Goal: Transaction & Acquisition: Purchase product/service

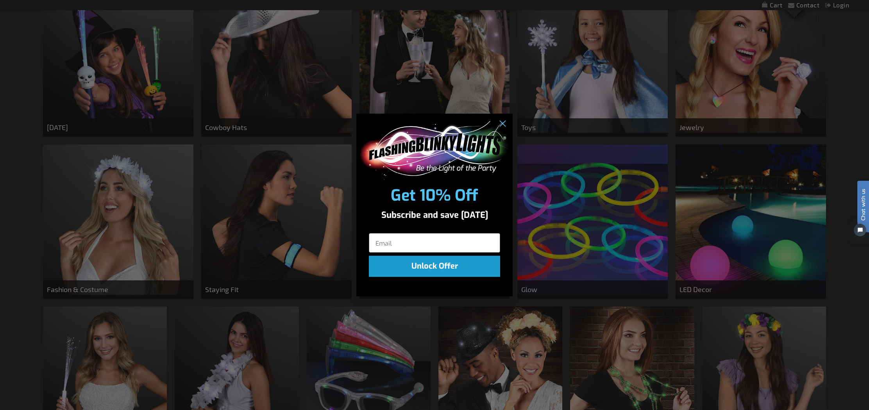
scroll to position [358, 0]
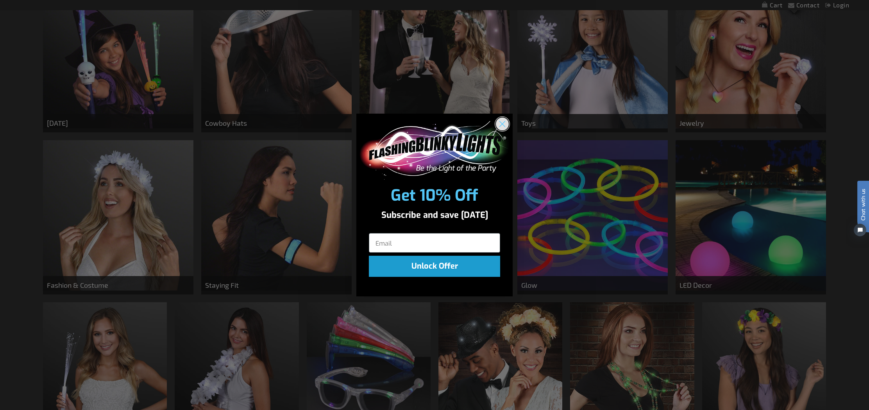
click at [503, 123] on circle "Close dialog" at bounding box center [502, 123] width 13 height 13
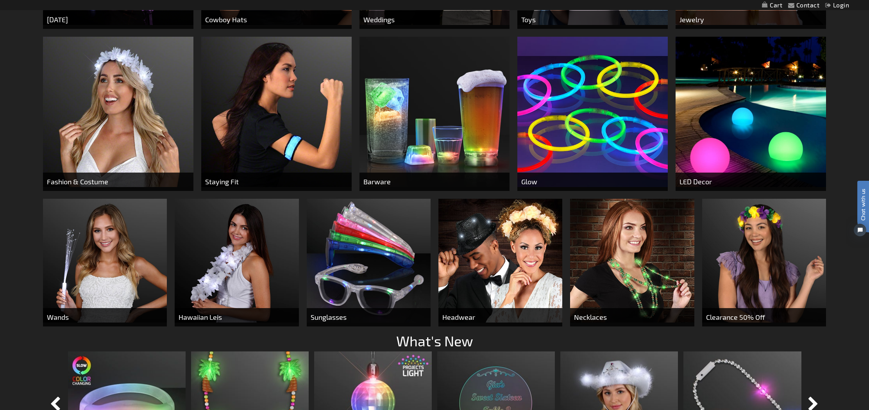
scroll to position [504, 0]
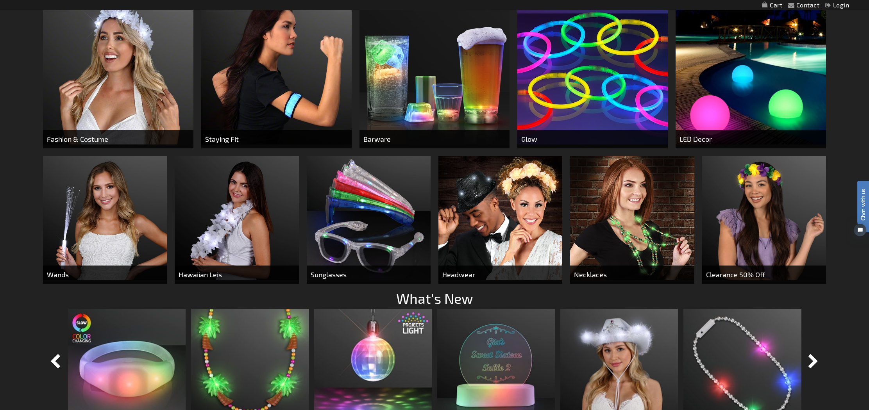
click at [86, 237] on img at bounding box center [105, 218] width 124 height 124
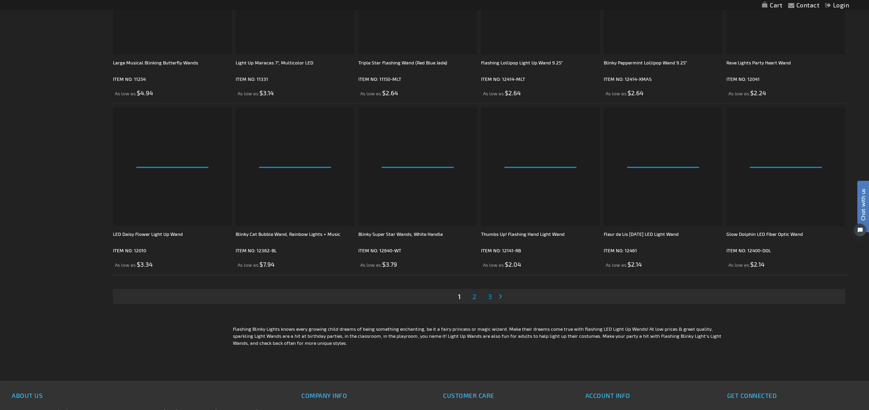
scroll to position [1604, 0]
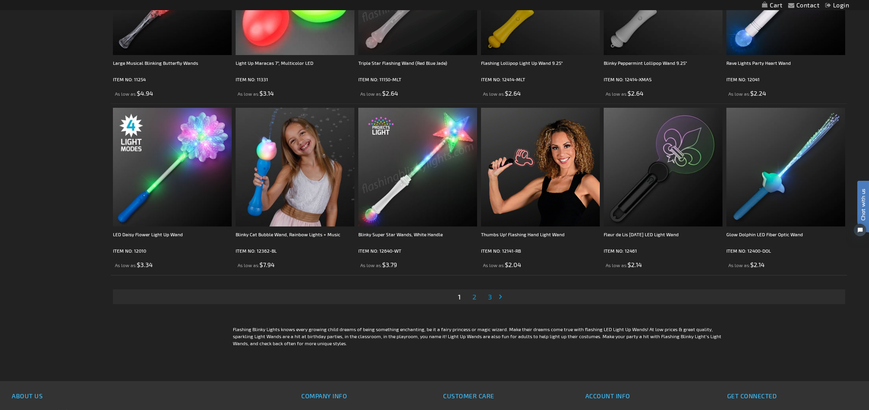
click at [473, 301] on span "2" at bounding box center [475, 297] width 4 height 9
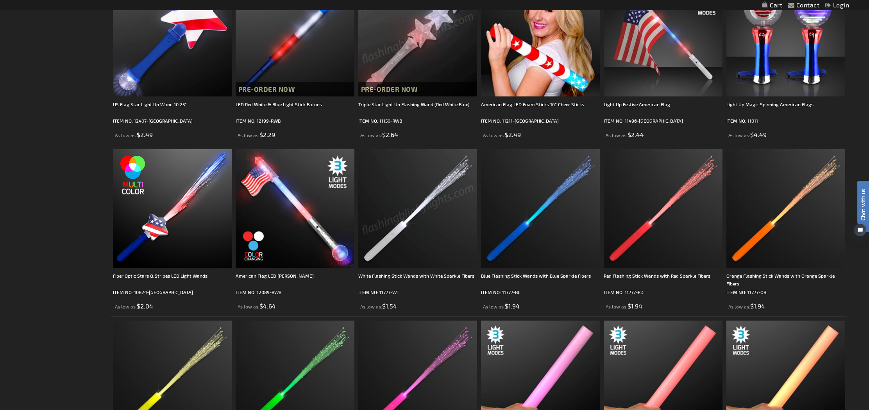
scroll to position [536, 0]
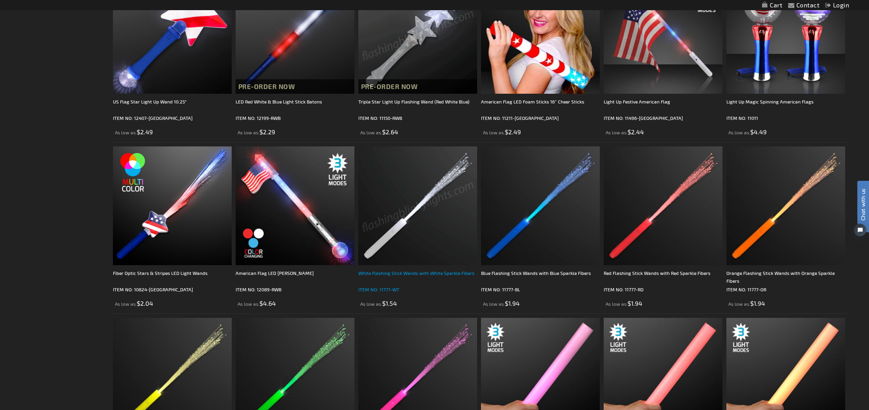
click at [405, 273] on div "White Flashing Stick Wands with White Sparkle Fibers" at bounding box center [417, 277] width 119 height 16
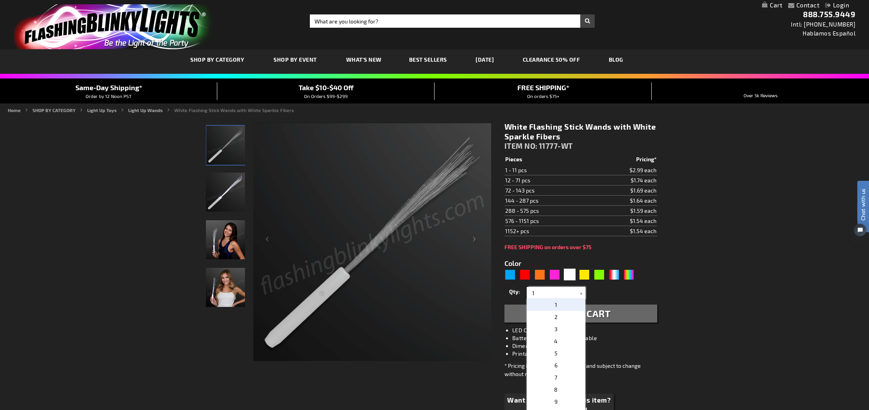
drag, startPoint x: 539, startPoint y: 293, endPoint x: 526, endPoint y: 292, distance: 12.5
click at [527, 292] on div "1 2 3 4 5 6 7 8 9 10 11 12 24 36 48 60 72 84 96 108 120 1" at bounding box center [556, 293] width 59 height 12
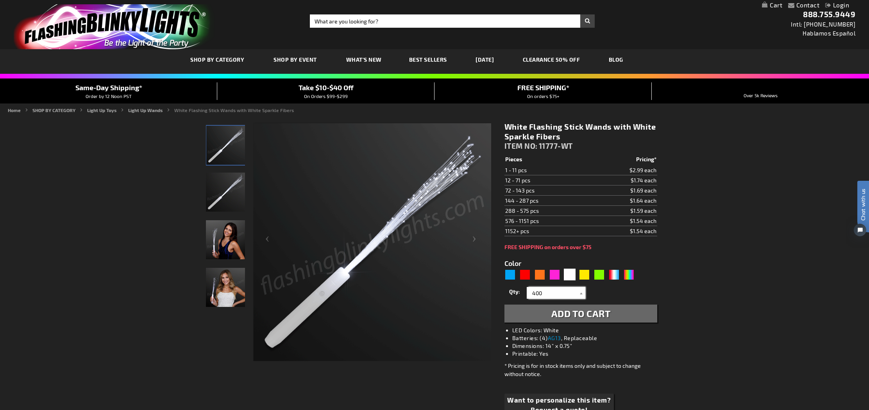
type input "400"
click at [577, 313] on span "Add to Cart" at bounding box center [580, 313] width 59 height 11
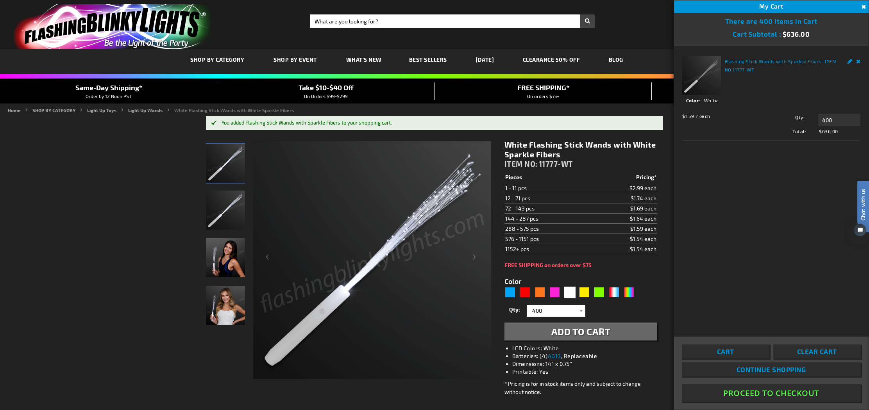
click at [780, 392] on button "Proceed To Checkout" at bounding box center [771, 394] width 179 height 18
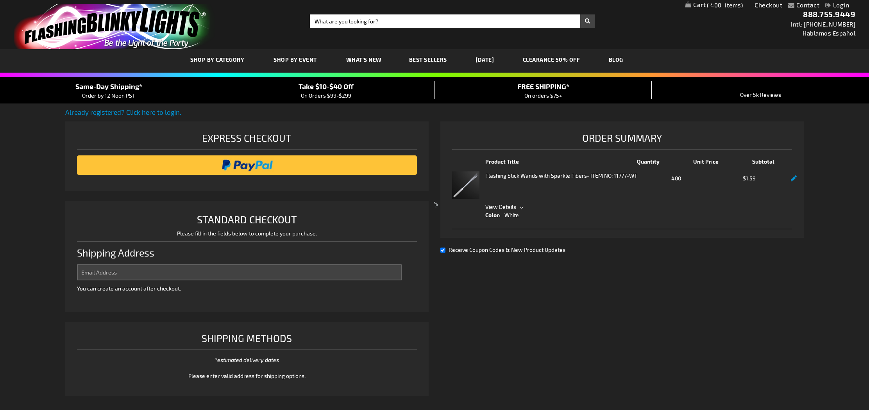
scroll to position [0, 0]
select select "US"
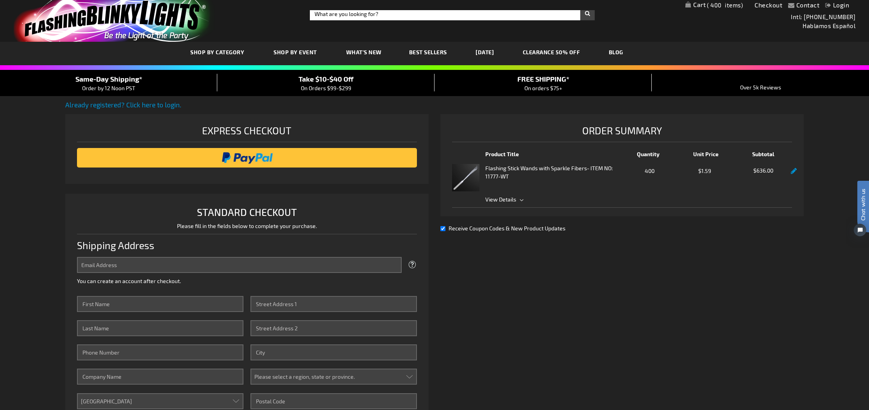
scroll to position [7, 0]
type input "themarketingstorellc@gmail.com"
click at [839, 6] on link "Login" at bounding box center [837, 4] width 24 height 7
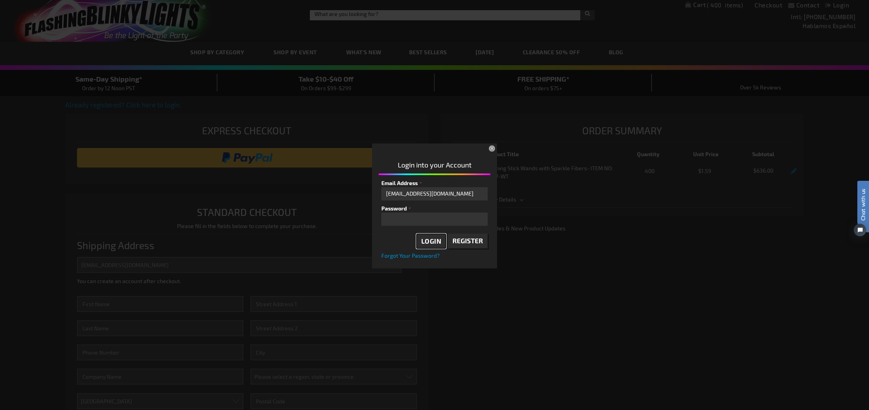
click at [435, 242] on span "Login" at bounding box center [431, 241] width 20 height 8
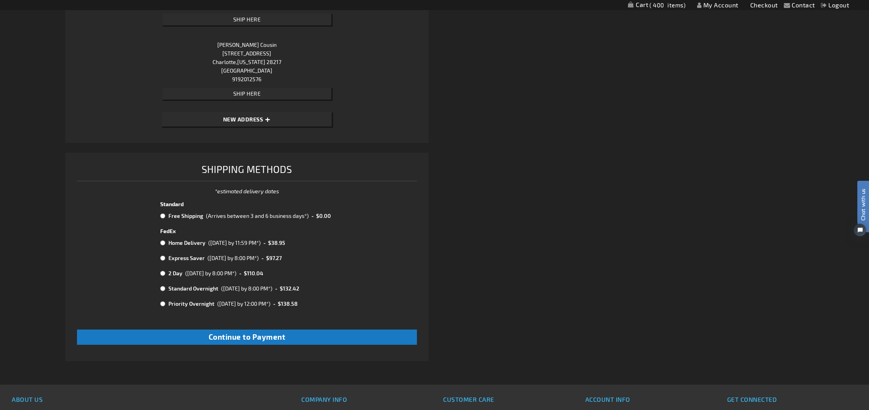
scroll to position [344, 0]
click at [163, 215] on input "radio" at bounding box center [162, 215] width 5 height 6
radio input "true"
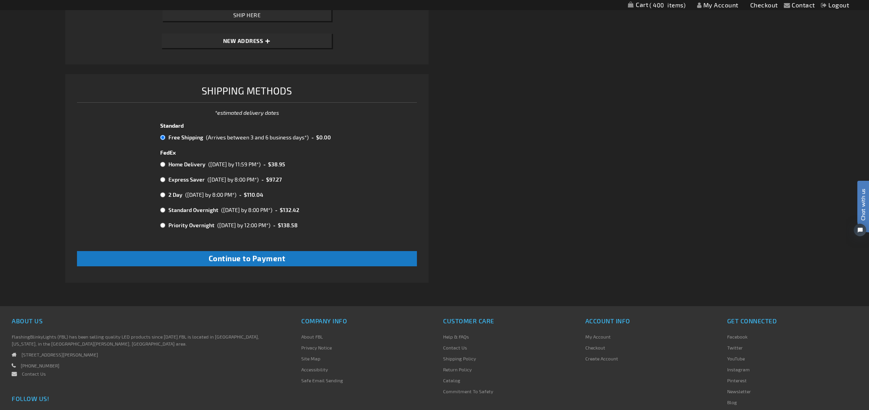
scroll to position [431, 0]
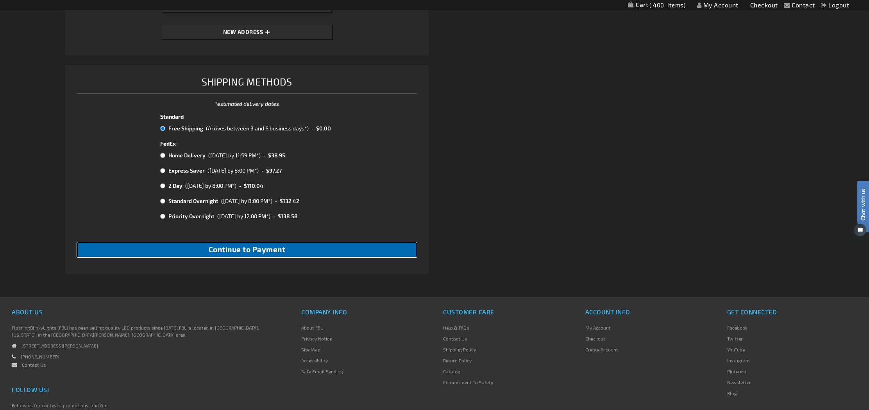
click at [300, 258] on button "Continue to Payment" at bounding box center [247, 249] width 340 height 15
checkbox input "true"
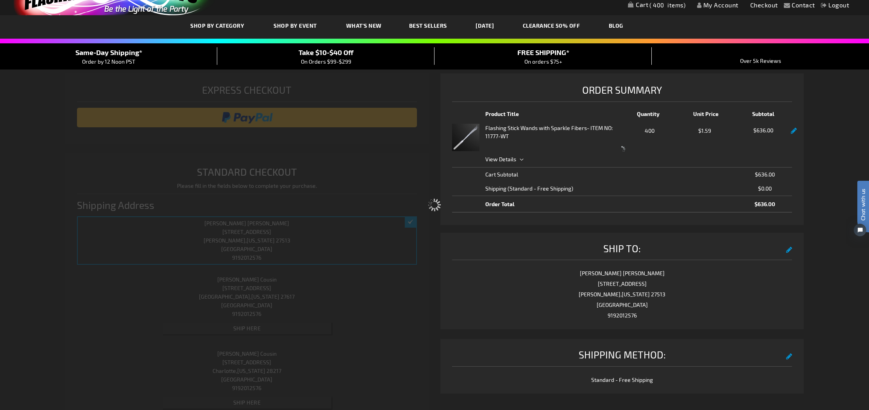
select select "0492286da6655178e052ea171cee78cfc1a18d80"
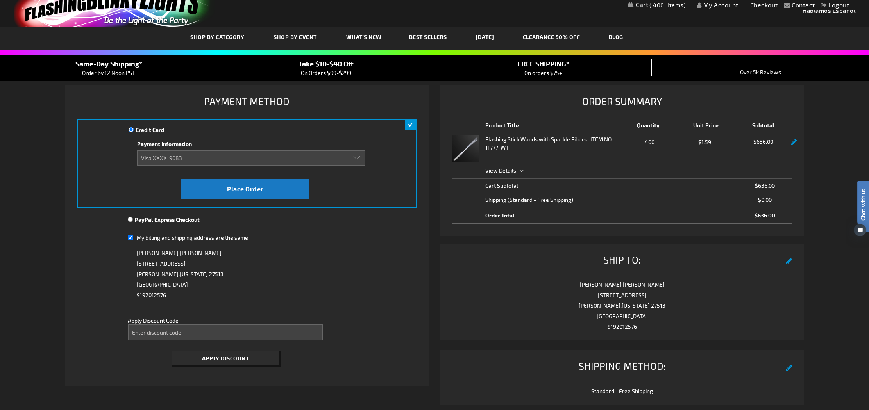
scroll to position [18, 0]
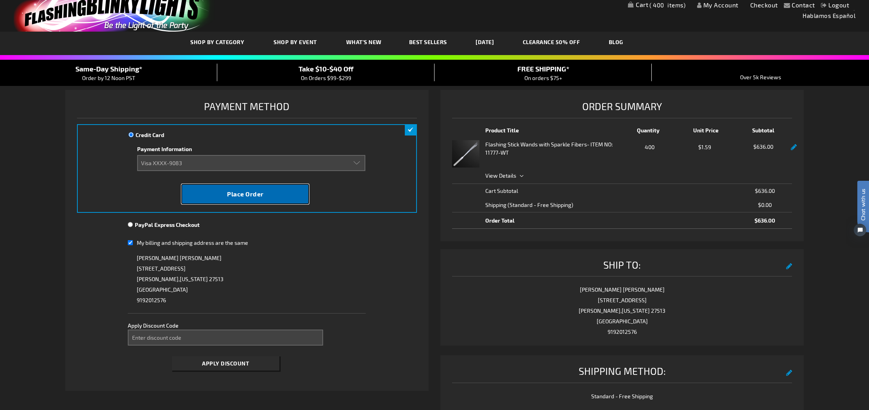
click at [252, 196] on span "Place Order" at bounding box center [245, 193] width 37 height 7
